Goal: Information Seeking & Learning: Check status

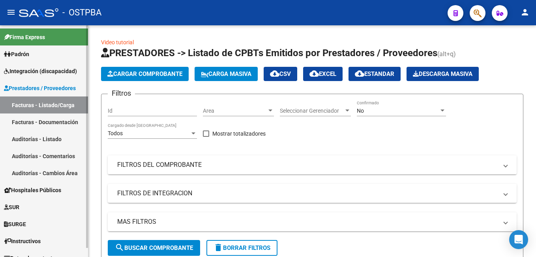
click at [28, 54] on span "Padrón" at bounding box center [16, 54] width 25 height 9
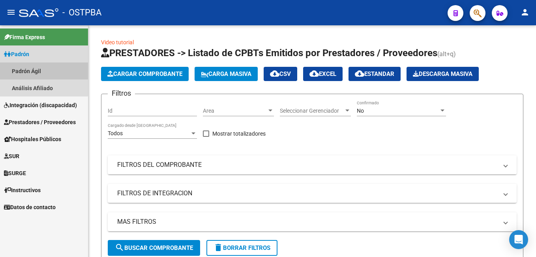
click at [26, 68] on link "Padrón Ágil" at bounding box center [44, 70] width 88 height 17
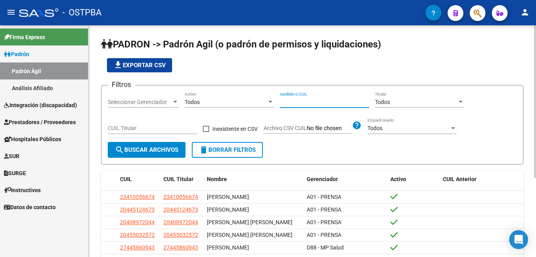
click at [328, 103] on input "Apellido o CUIL" at bounding box center [324, 102] width 89 height 7
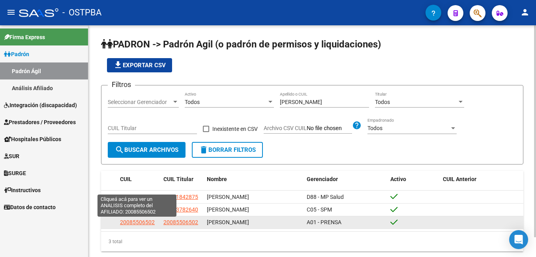
click at [136, 223] on span "20085506502" at bounding box center [137, 222] width 35 height 6
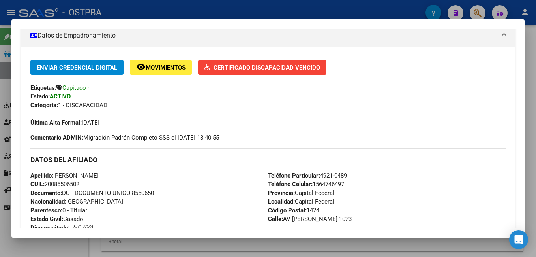
scroll to position [118, 0]
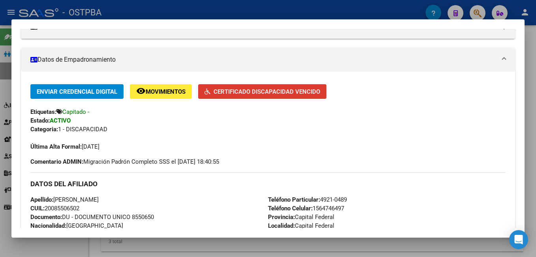
click at [261, 90] on span "Certificado Discapacidad Vencido" at bounding box center [267, 91] width 107 height 7
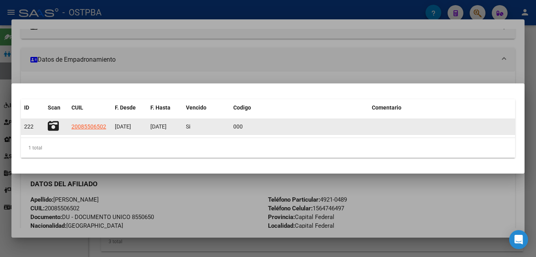
click at [56, 123] on icon at bounding box center [53, 125] width 11 height 11
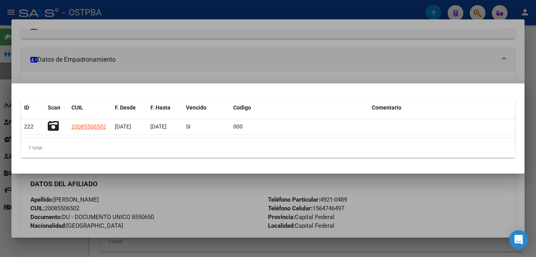
click at [299, 9] on div at bounding box center [268, 128] width 536 height 257
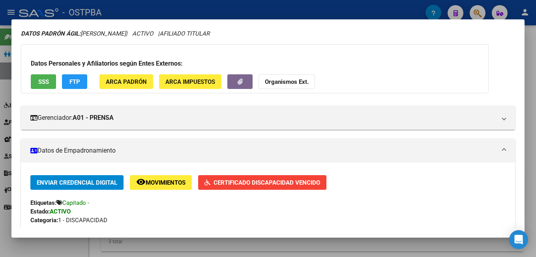
scroll to position [0, 0]
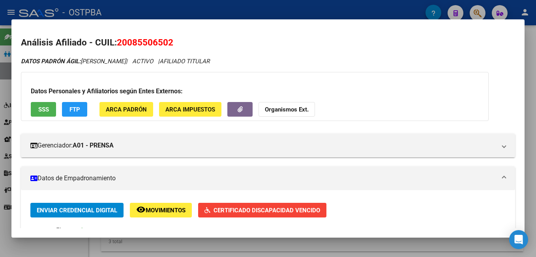
click at [278, 11] on div at bounding box center [268, 128] width 536 height 257
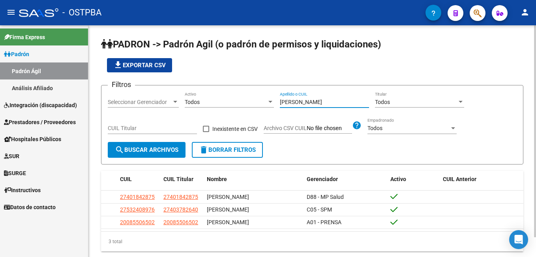
drag, startPoint x: 309, startPoint y: 104, endPoint x: 274, endPoint y: 99, distance: 35.1
click at [274, 99] on div "Filtros Seleccionar Gerenciador Seleccionar Gerenciador Todos Activo [PERSON_NA…" at bounding box center [312, 117] width 409 height 50
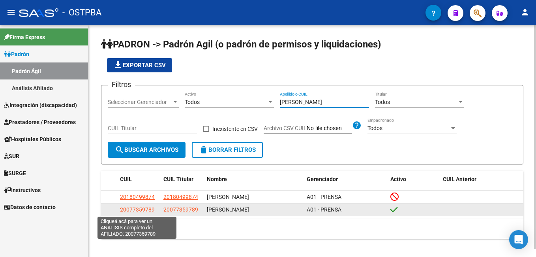
type input "[PERSON_NAME]"
click at [131, 208] on span "20077359789" at bounding box center [137, 209] width 35 height 6
type textarea "20077359789"
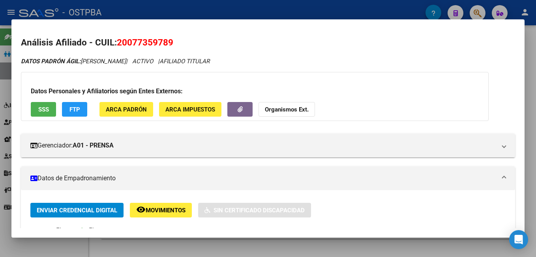
click at [253, 9] on div at bounding box center [268, 128] width 536 height 257
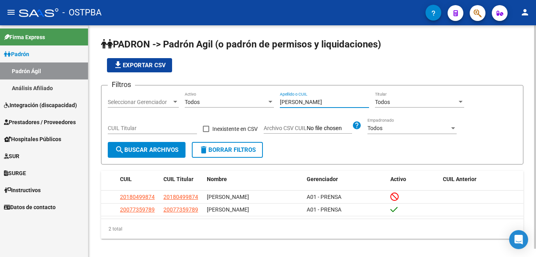
drag, startPoint x: 311, startPoint y: 103, endPoint x: 246, endPoint y: 101, distance: 64.8
click at [246, 101] on div "Filtros Seleccionar Gerenciador Seleccionar Gerenciador Todos Activo [PERSON_NA…" at bounding box center [312, 117] width 409 height 50
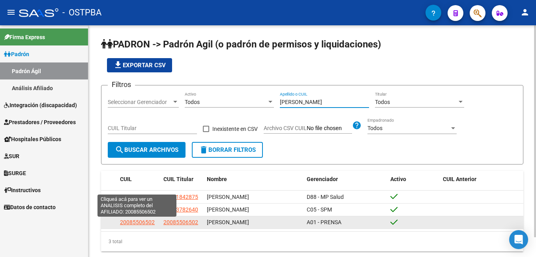
type input "[PERSON_NAME]"
click at [140, 221] on span "20085506502" at bounding box center [137, 222] width 35 height 6
type textarea "20085506502"
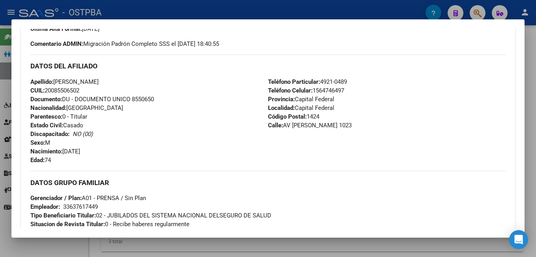
scroll to position [237, 0]
click at [252, 4] on div at bounding box center [268, 128] width 536 height 257
